Goal: Transaction & Acquisition: Book appointment/travel/reservation

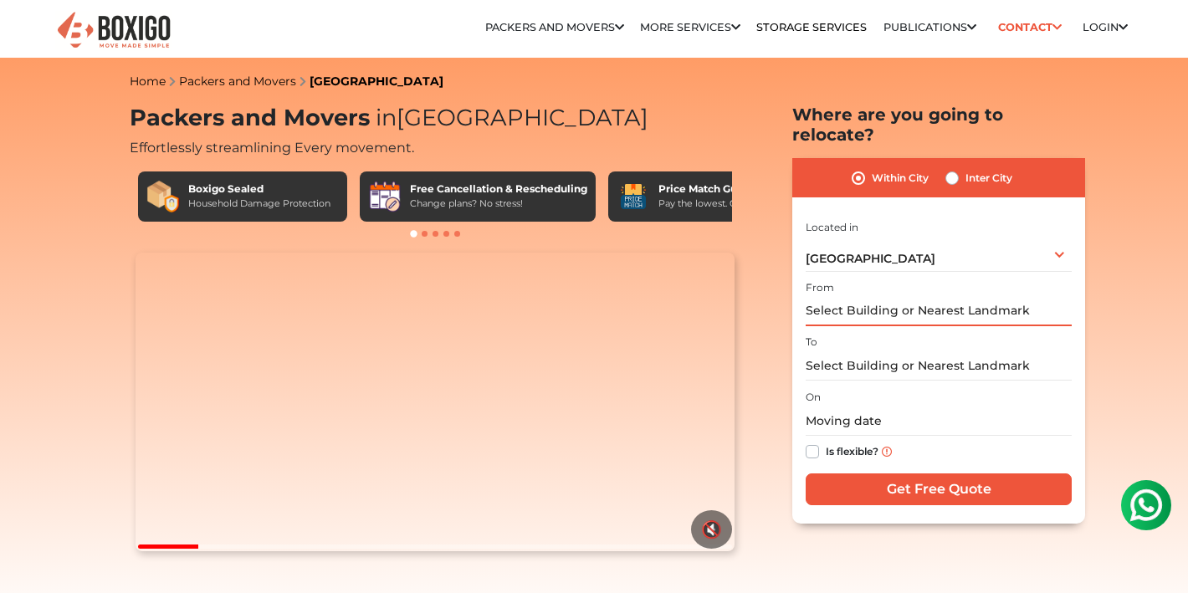
click at [883, 297] on input "text" at bounding box center [939, 311] width 266 height 29
click at [909, 301] on input "text" at bounding box center [939, 311] width 266 height 29
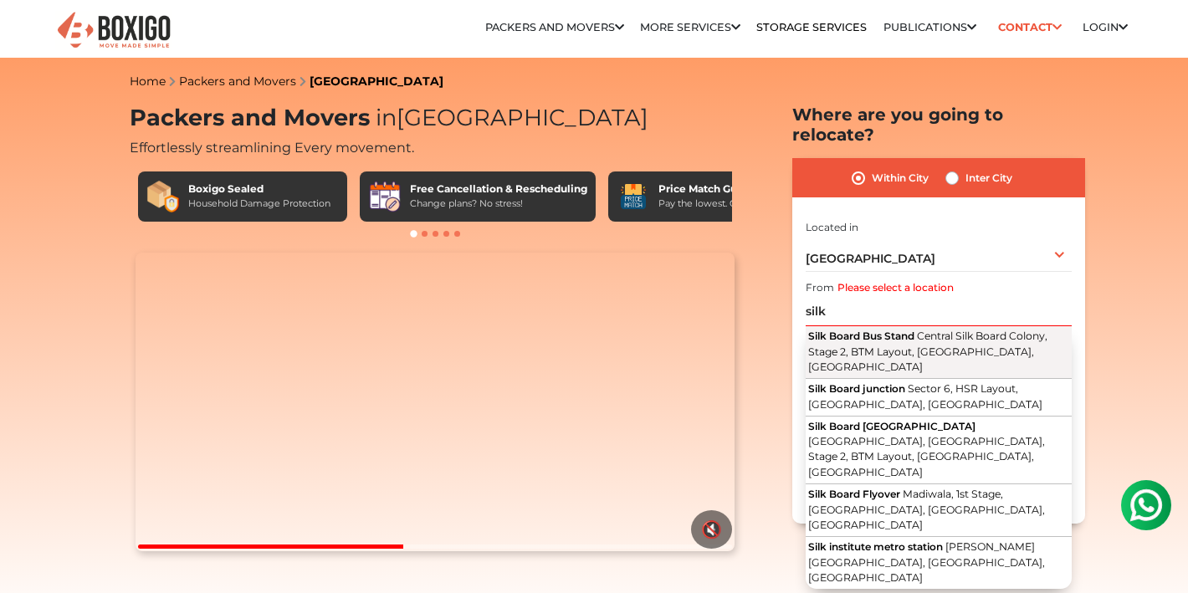
click at [1012, 330] on span "Central Silk Board Colony, Stage 2, BTM Layout, [GEOGRAPHIC_DATA], [GEOGRAPHIC_…" at bounding box center [927, 352] width 239 height 44
type input "Silk Board Bus Stand, Central Silk Board Colony, Stage 2, BTM Layout, [GEOGRAPH…"
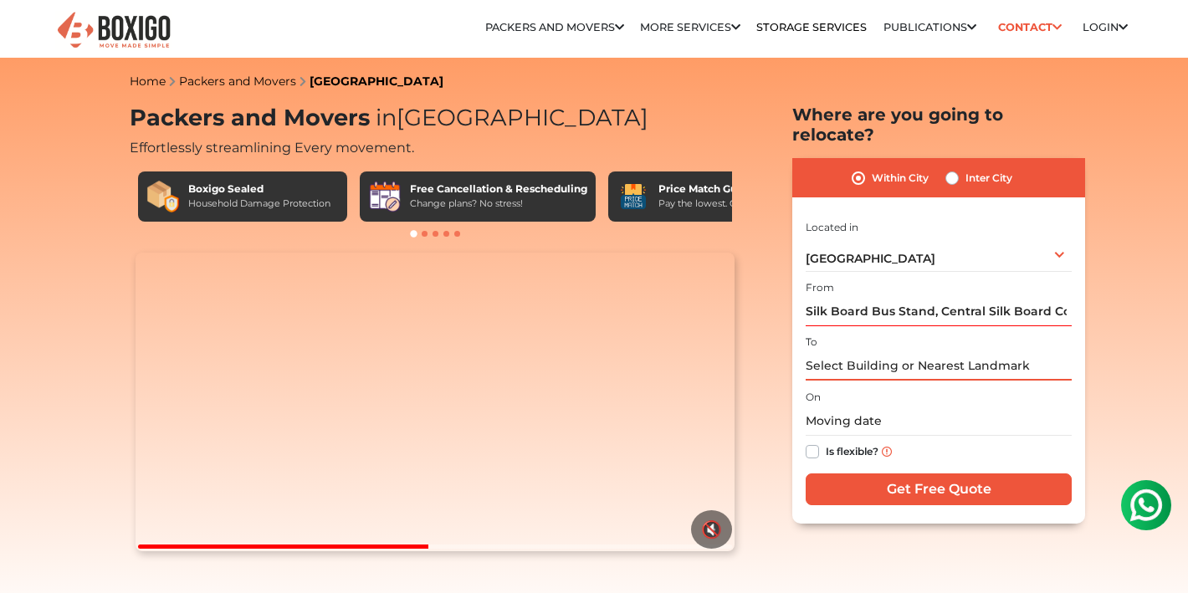
click at [920, 354] on input "text" at bounding box center [939, 365] width 266 height 29
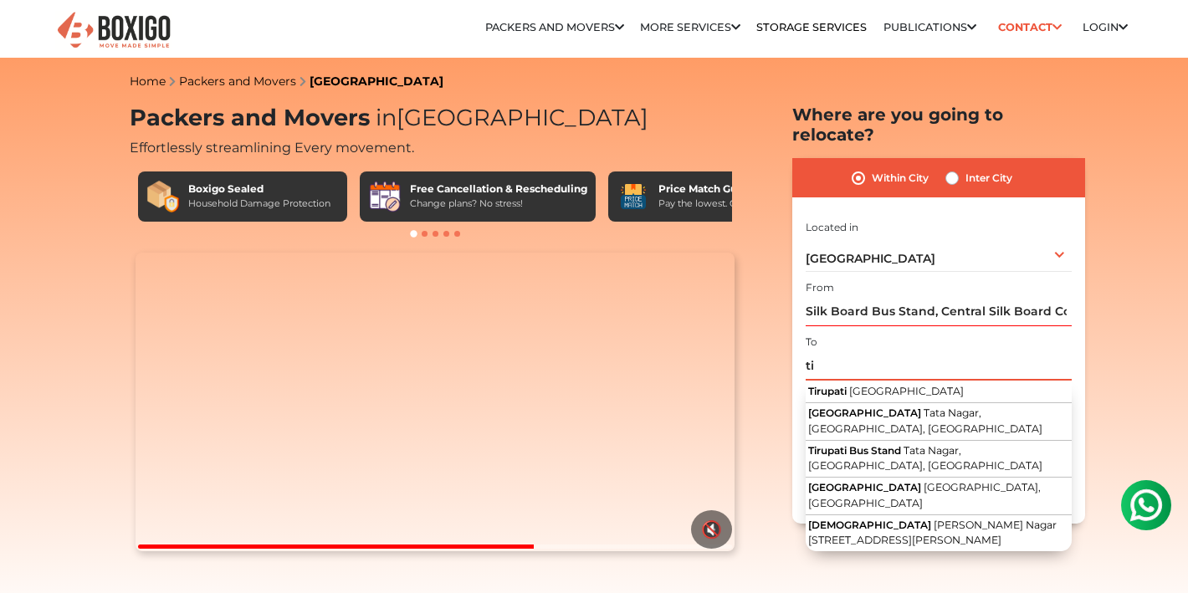
type input "t"
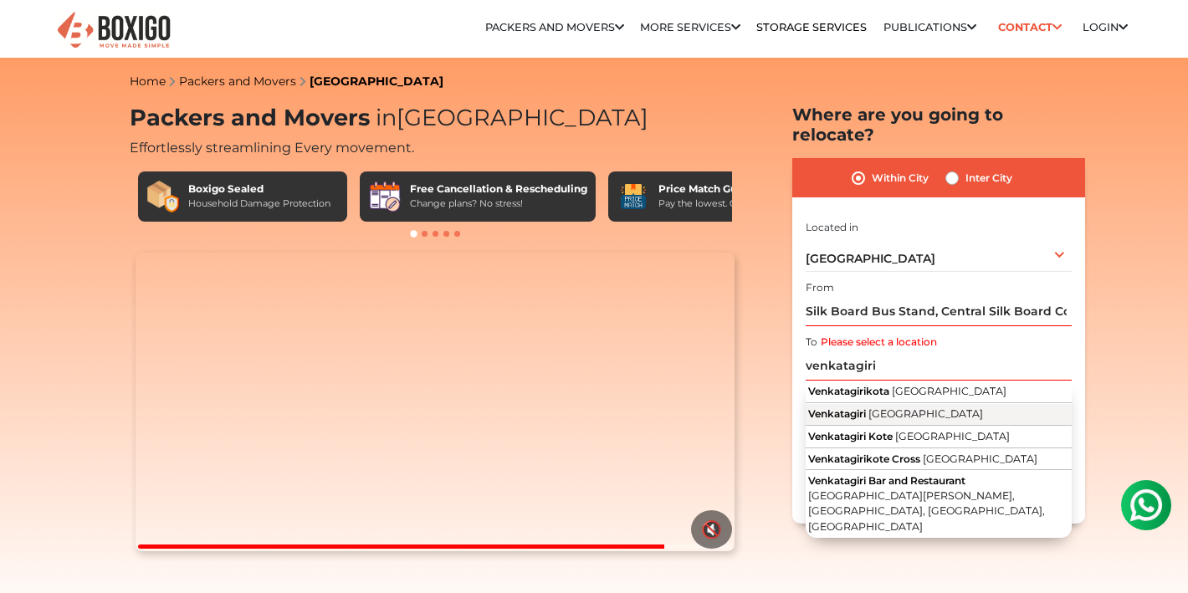
click at [926, 407] on span "[GEOGRAPHIC_DATA]" at bounding box center [925, 413] width 115 height 13
type input "Venkatagiri, [GEOGRAPHIC_DATA]"
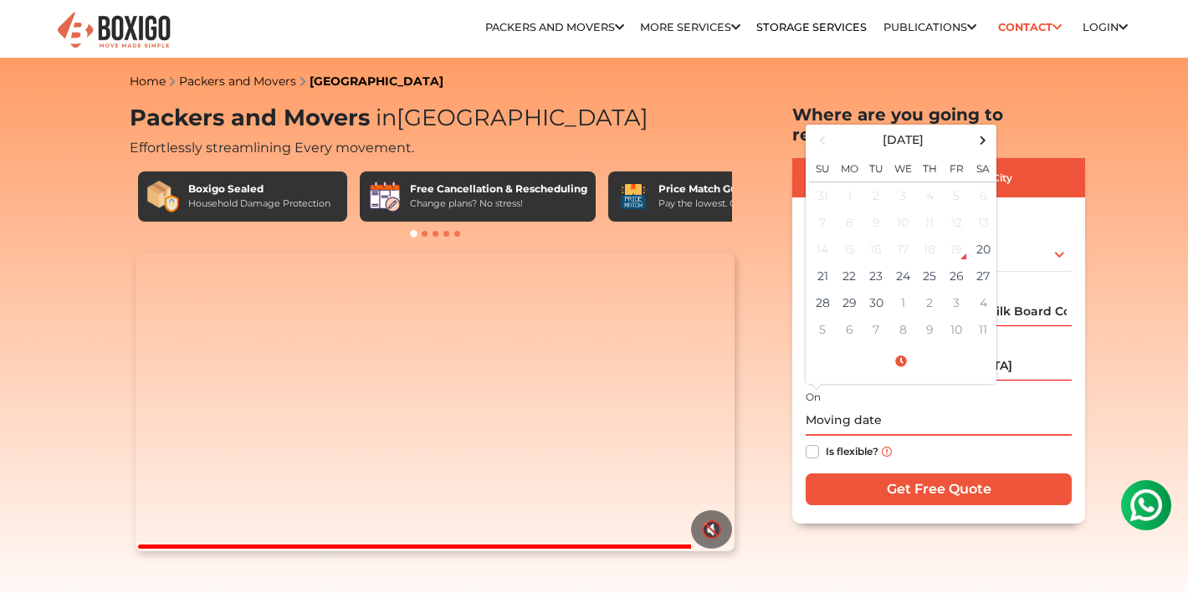
click at [874, 407] on input "text" at bounding box center [939, 421] width 266 height 29
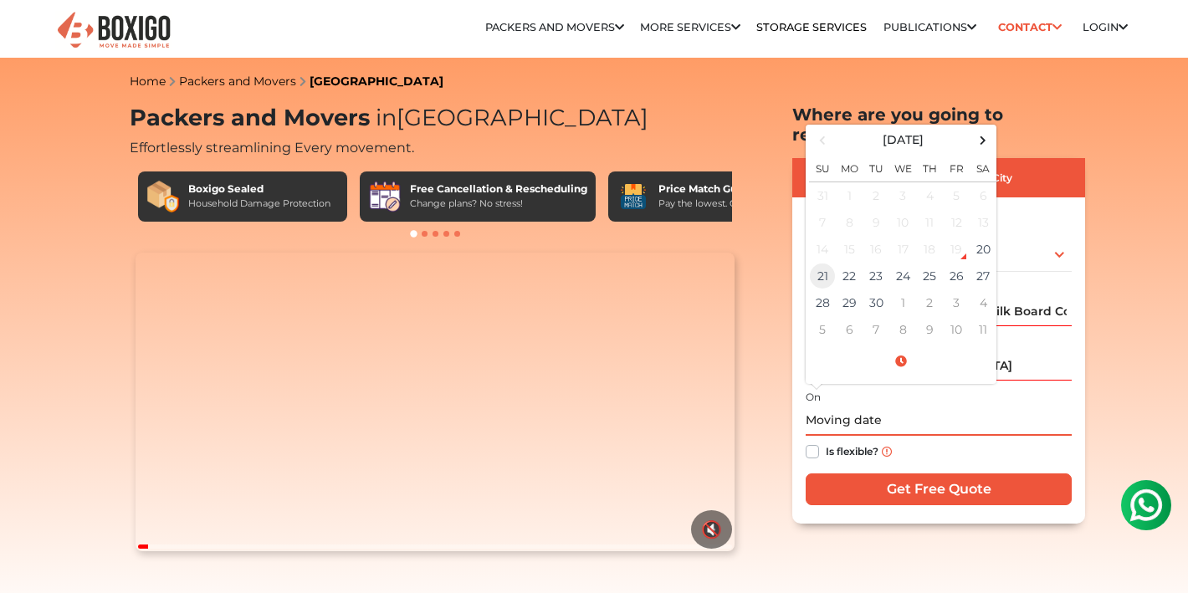
click at [827, 263] on td "21" at bounding box center [822, 276] width 27 height 27
type input "[DATE] 12:00 AM"
click at [871, 474] on input "Get Free Quote" at bounding box center [939, 490] width 266 height 32
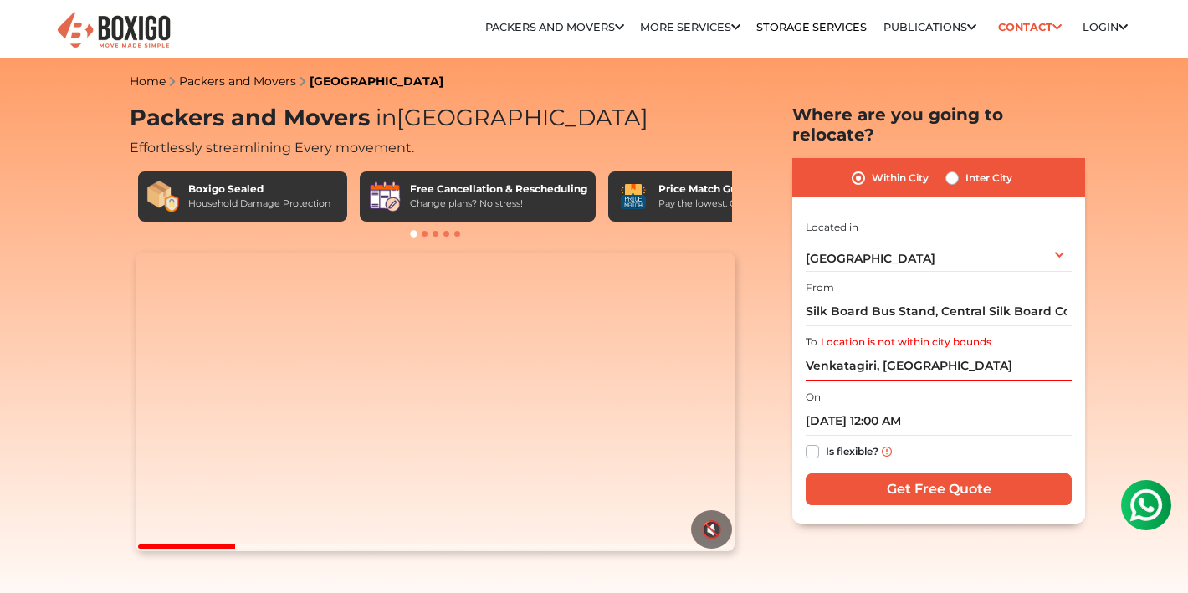
click at [871, 474] on input "Get Free Quote" at bounding box center [939, 490] width 266 height 32
click at [966, 168] on label "Inter City" at bounding box center [989, 178] width 47 height 20
click at [947, 168] on input "Inter City" at bounding box center [951, 176] width 13 height 17
radio input "true"
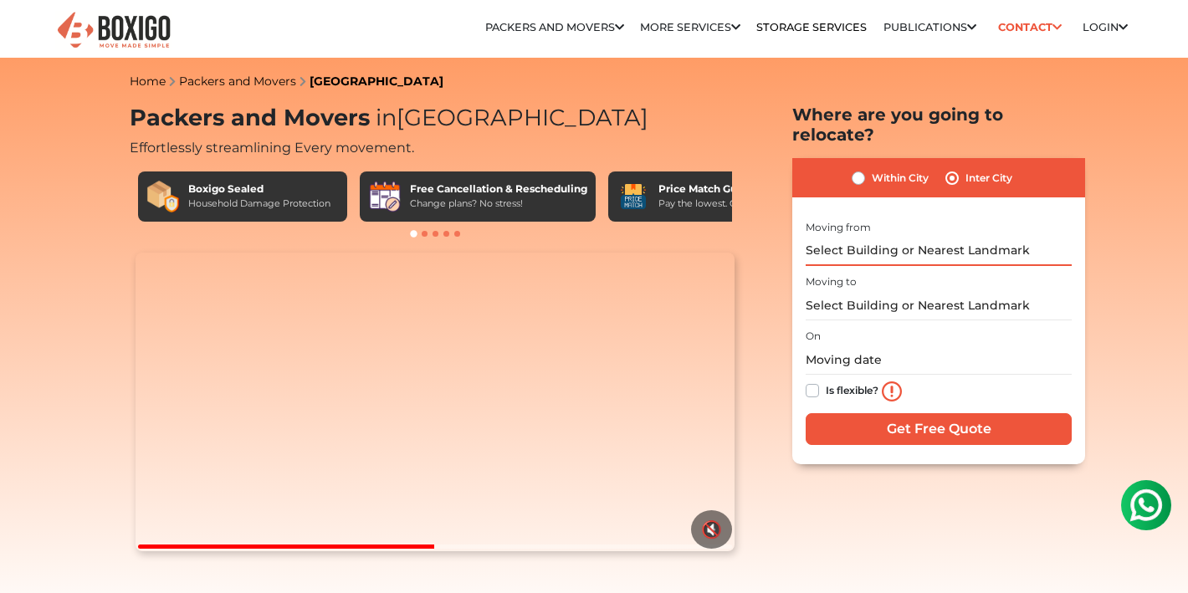
click at [895, 237] on input "text" at bounding box center [939, 251] width 266 height 29
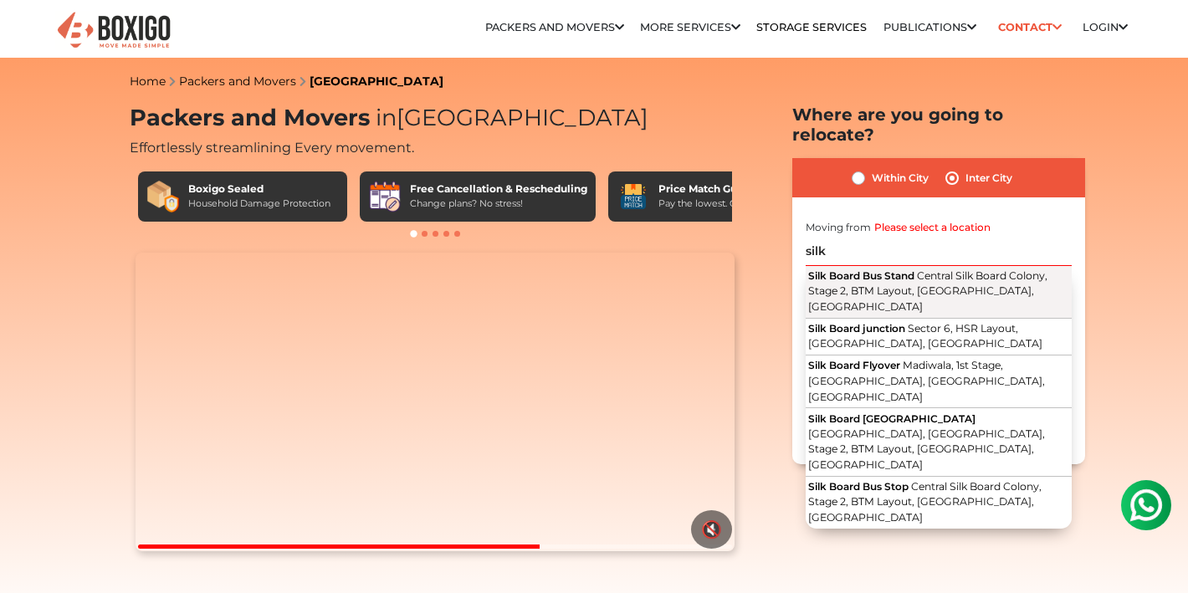
click at [910, 269] on span "Silk Board Bus Stand" at bounding box center [861, 275] width 106 height 13
type input "Silk Board Bus Stand, Central Silk Board Colony, Stage 2, BTM Layout, [GEOGRAPH…"
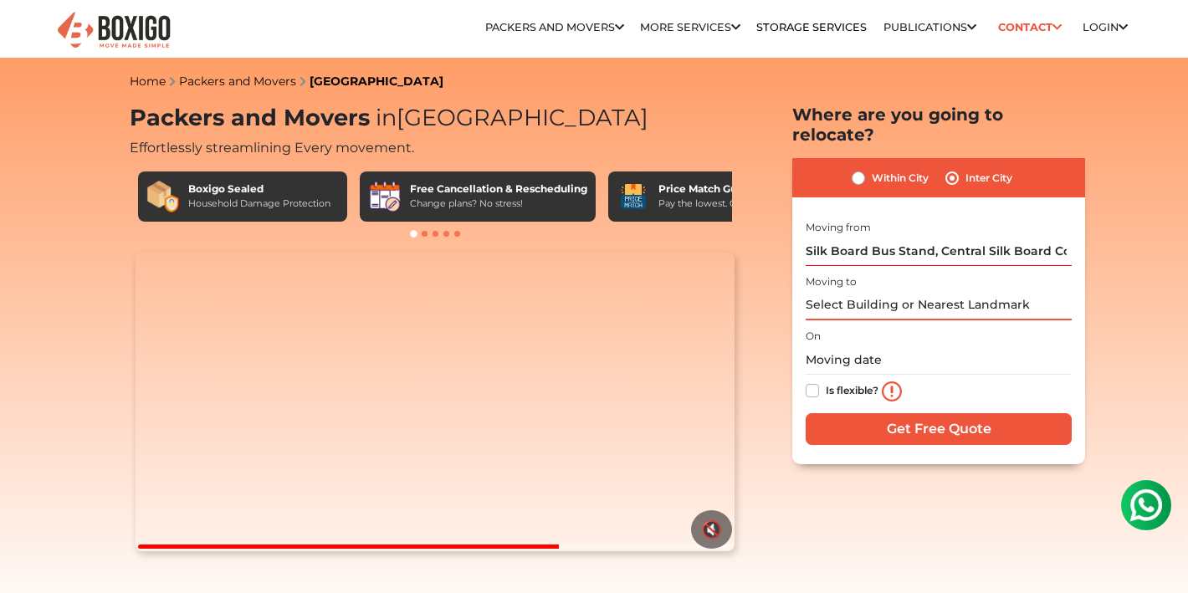
click at [879, 291] on input "text" at bounding box center [939, 305] width 266 height 29
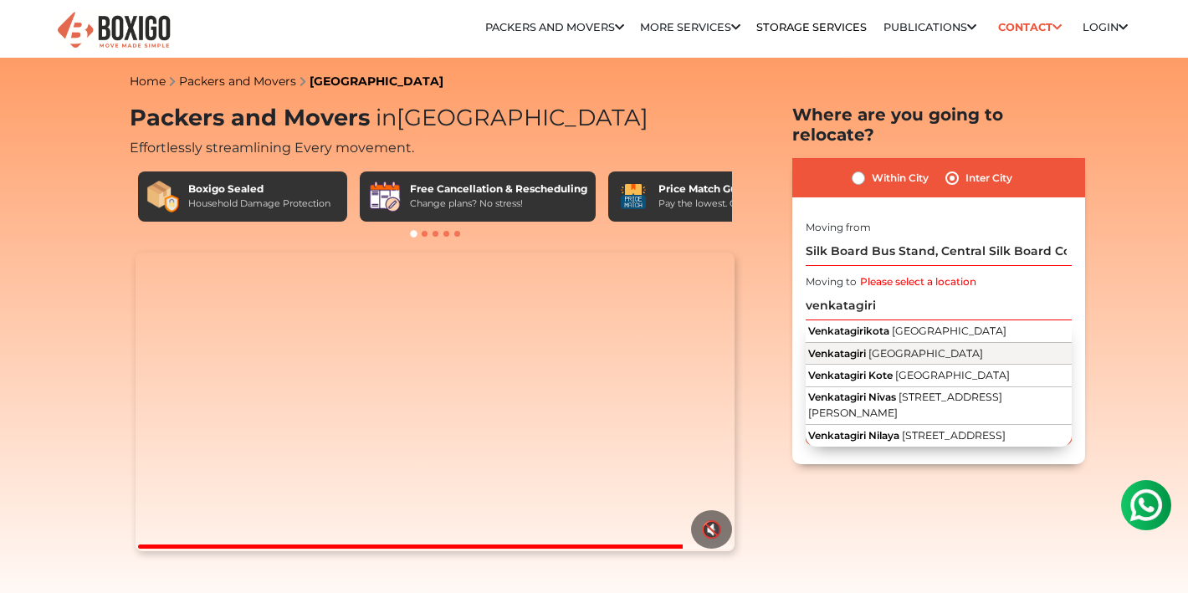
click at [907, 347] on span "[GEOGRAPHIC_DATA]" at bounding box center [925, 353] width 115 height 13
type input "Venkatagiri, [GEOGRAPHIC_DATA]"
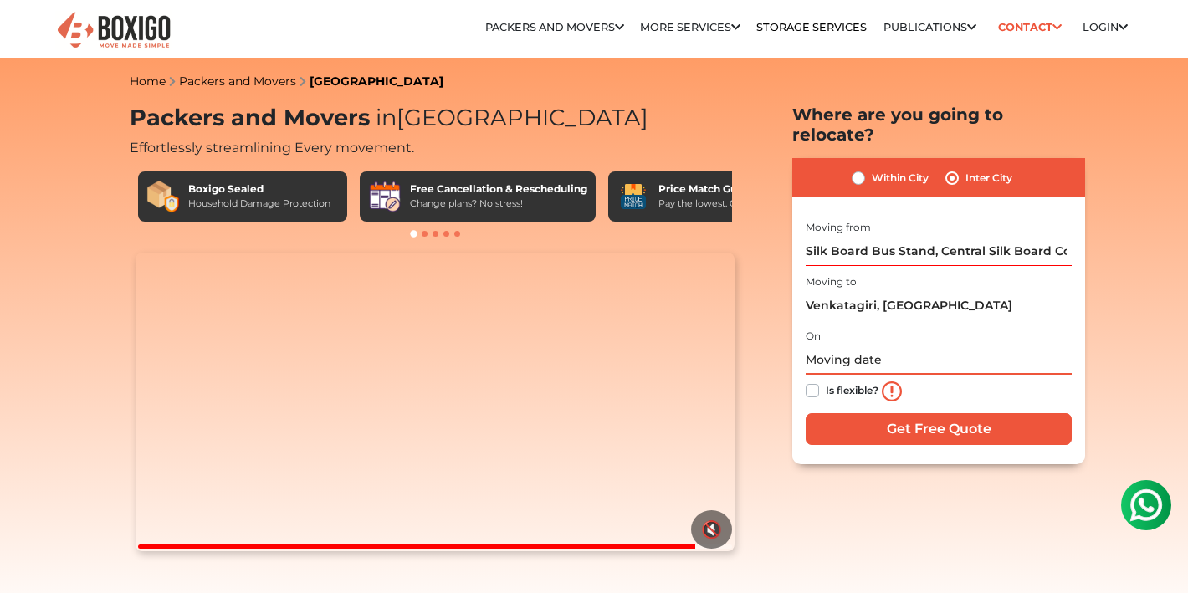
click at [891, 346] on input "text" at bounding box center [939, 360] width 266 height 29
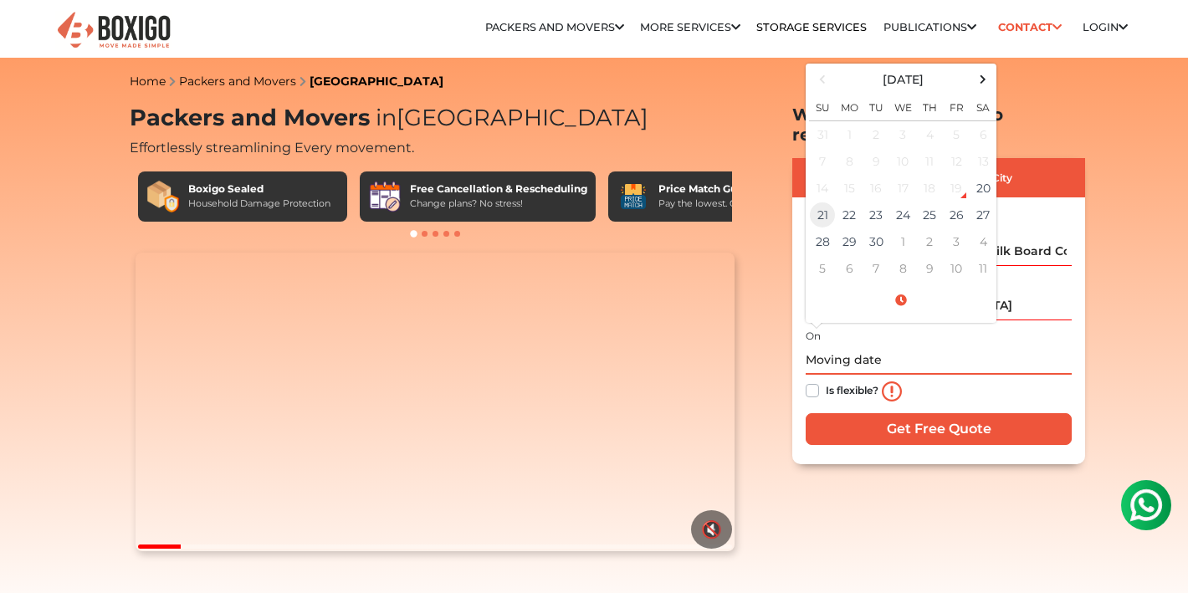
click at [831, 202] on td "21" at bounding box center [822, 215] width 27 height 27
type input "[DATE] 12:00 AM"
click at [951, 416] on input "Get Free Quote" at bounding box center [939, 429] width 266 height 32
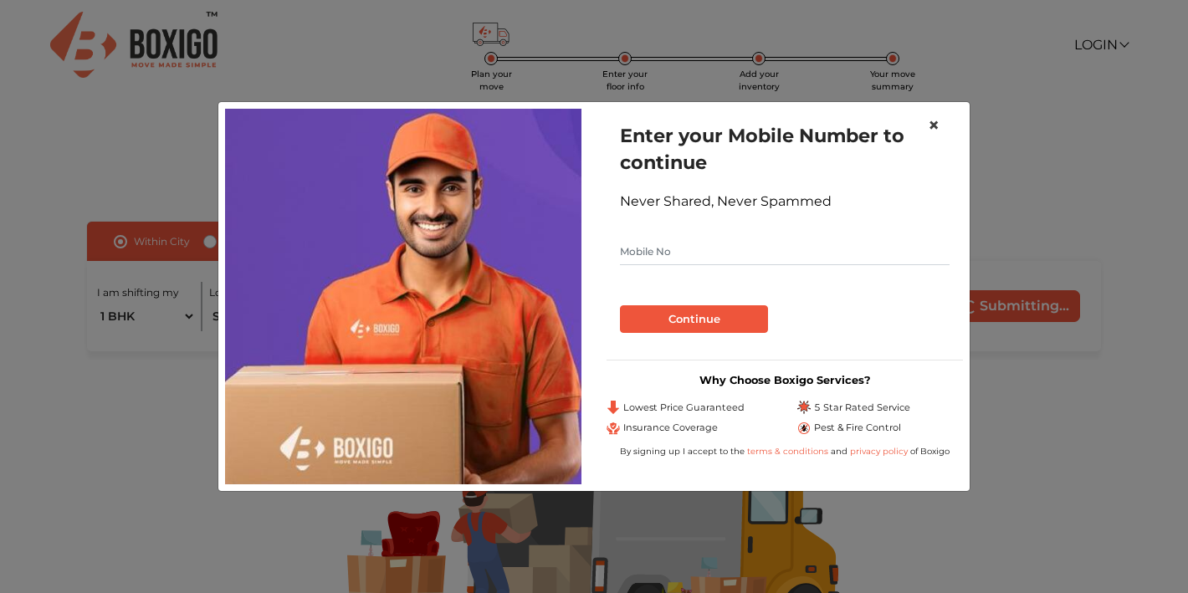
click at [933, 133] on span "×" at bounding box center [934, 125] width 12 height 24
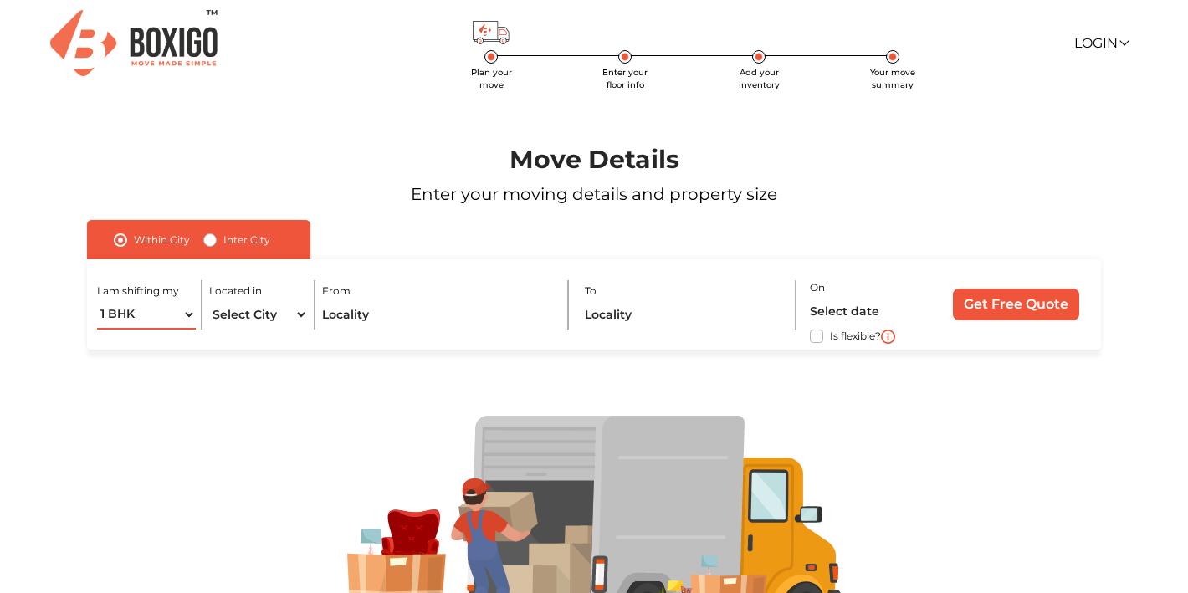
scroll to position [3, 0]
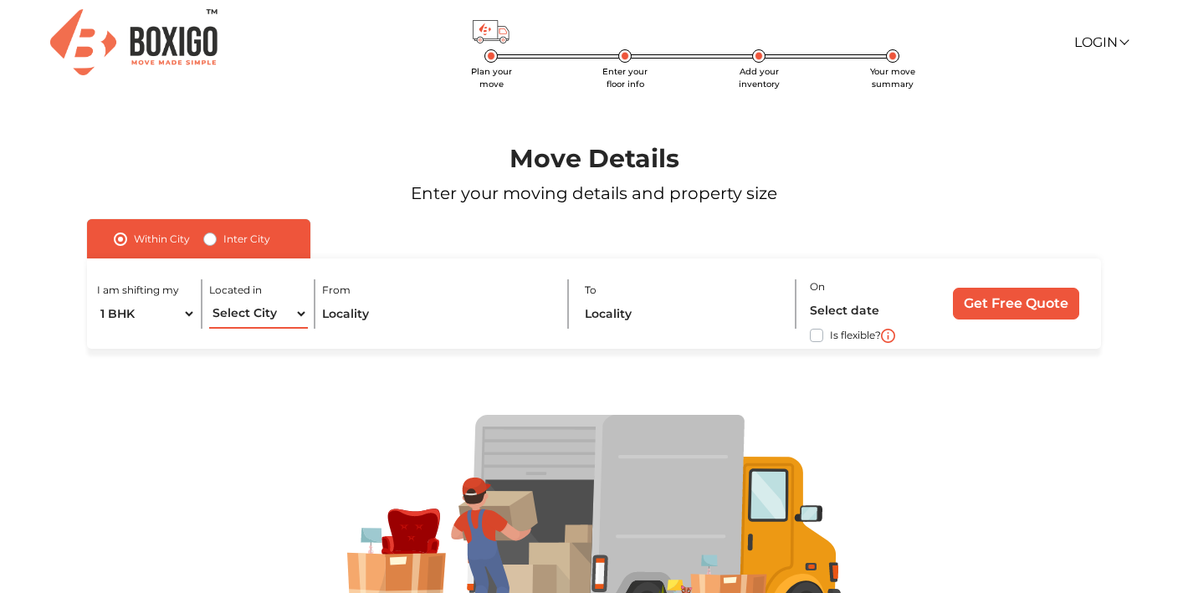
select select "[GEOGRAPHIC_DATA]"
click at [361, 325] on input "text" at bounding box center [438, 314] width 232 height 29
